Goal: Task Accomplishment & Management: Complete application form

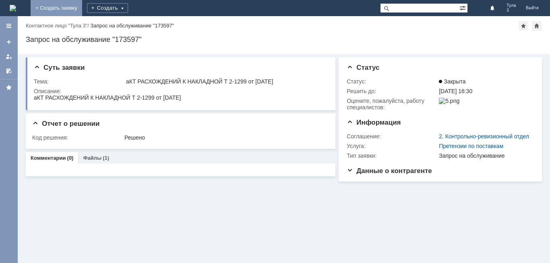
click at [82, 6] on link "+ Создать заявку" at bounding box center [57, 8] width 52 height 16
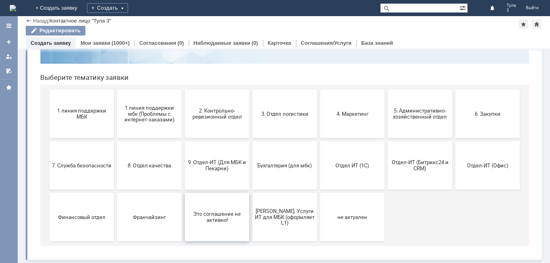
scroll to position [66, 0]
click at [224, 176] on button "9. Отдел-ИТ (Для МБК и Пекарни)" at bounding box center [217, 165] width 64 height 48
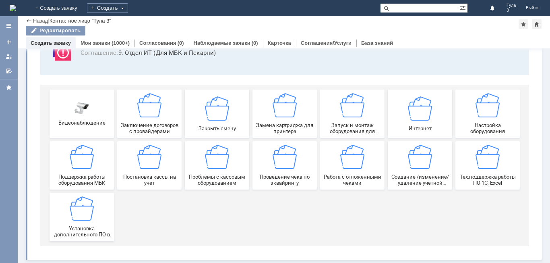
scroll to position [67, 0]
click at [356, 179] on span "Работа с отложенными чеками" at bounding box center [353, 180] width 60 height 12
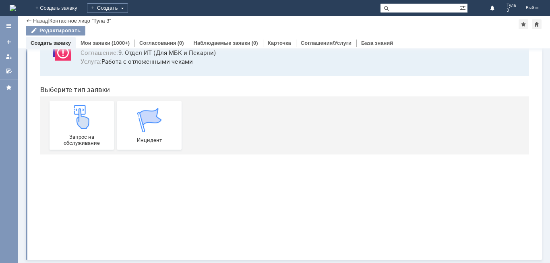
scroll to position [0, 0]
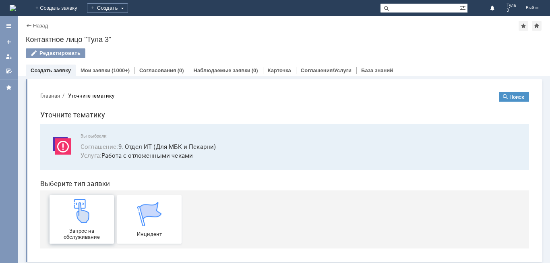
click at [90, 221] on img at bounding box center [82, 211] width 24 height 24
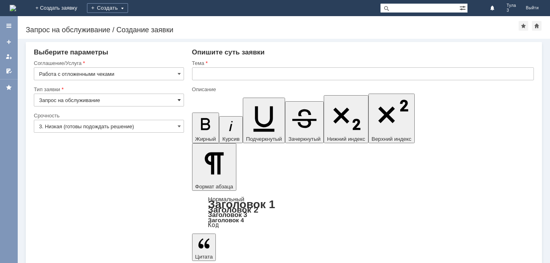
click at [179, 100] on span at bounding box center [179, 100] width 3 height 6
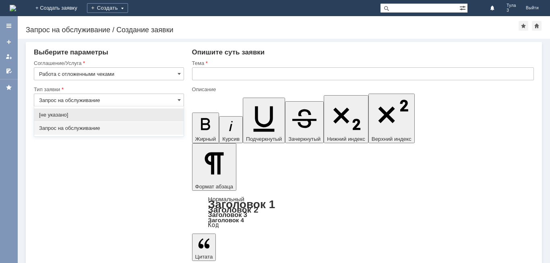
click at [206, 73] on input "text" at bounding box center [363, 73] width 342 height 13
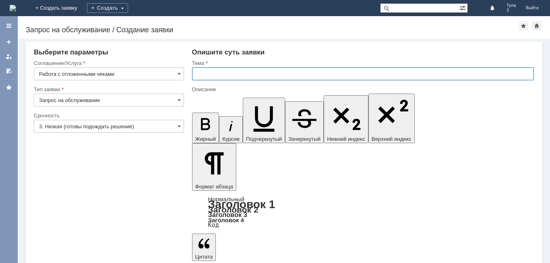
type input "Запрос на обслуживание"
type input "Удалить отложенный чек от [DATE]"
click at [299, 60] on div "Тема" at bounding box center [363, 64] width 342 height 8
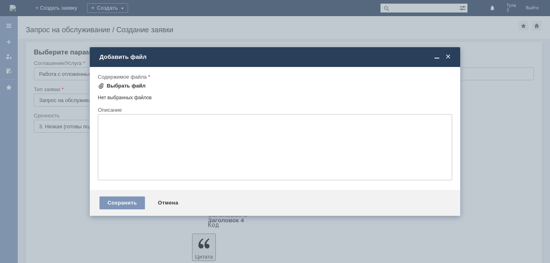
click at [119, 85] on div "Выбрать файл" at bounding box center [126, 86] width 39 height 6
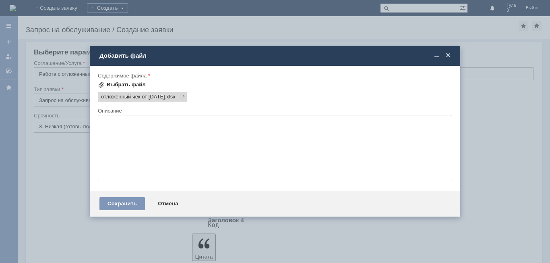
scroll to position [0, 0]
click at [127, 201] on div "Сохранить" at bounding box center [123, 203] width 46 height 13
